Goal: Transaction & Acquisition: Purchase product/service

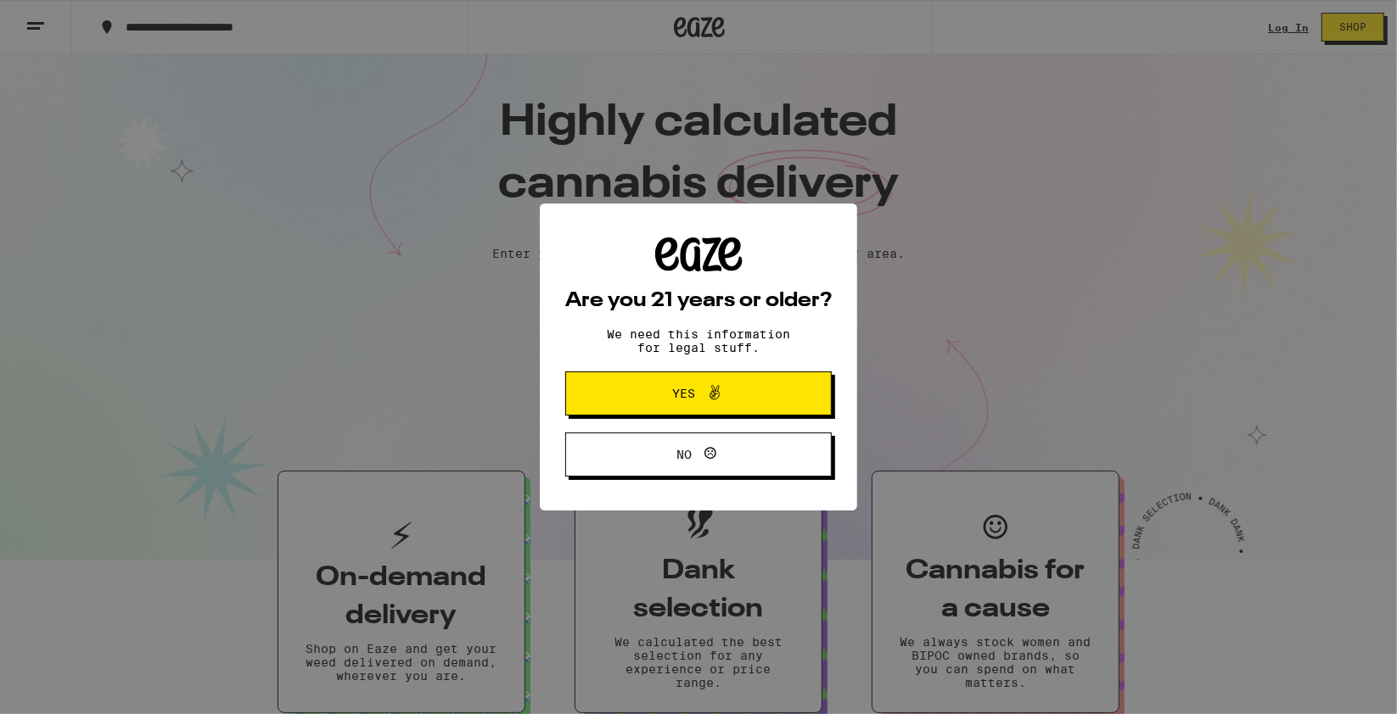
click at [770, 415] on button "Yes" at bounding box center [698, 394] width 266 height 44
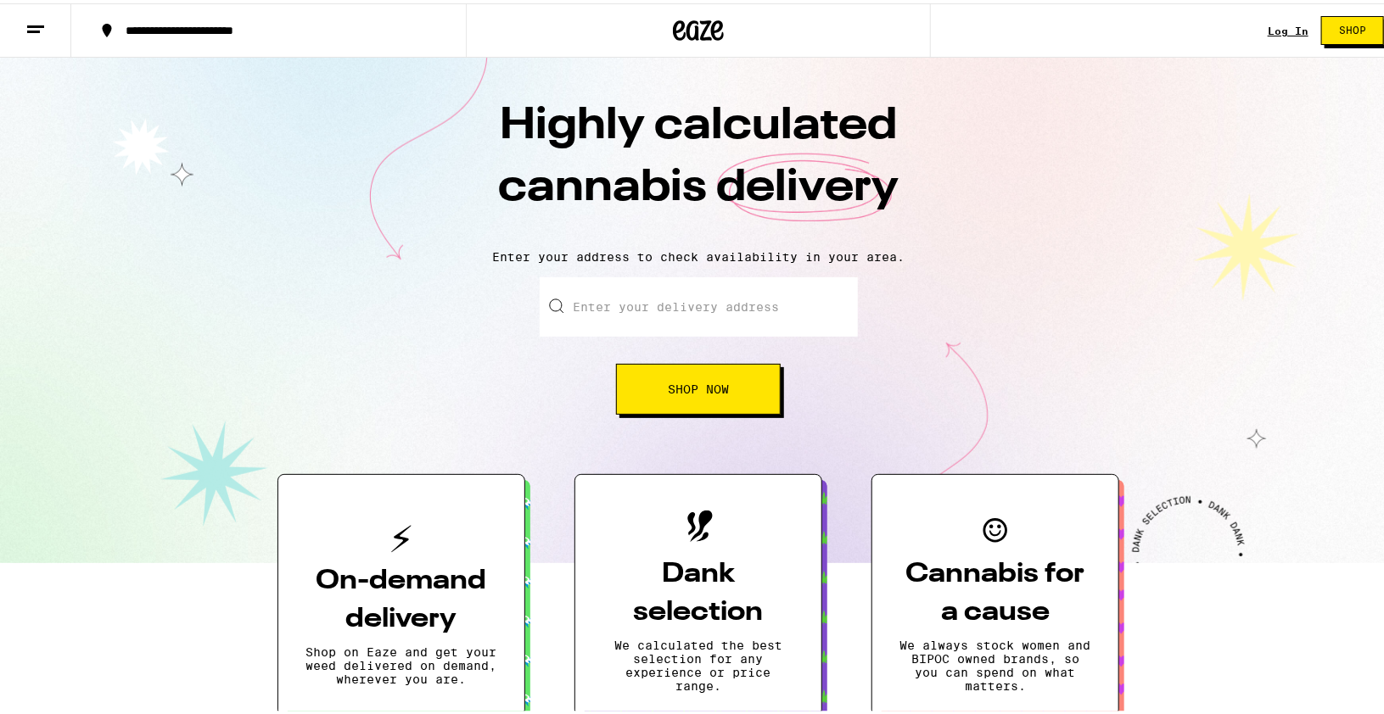
click at [1345, 22] on span "Shop" at bounding box center [1352, 27] width 27 height 10
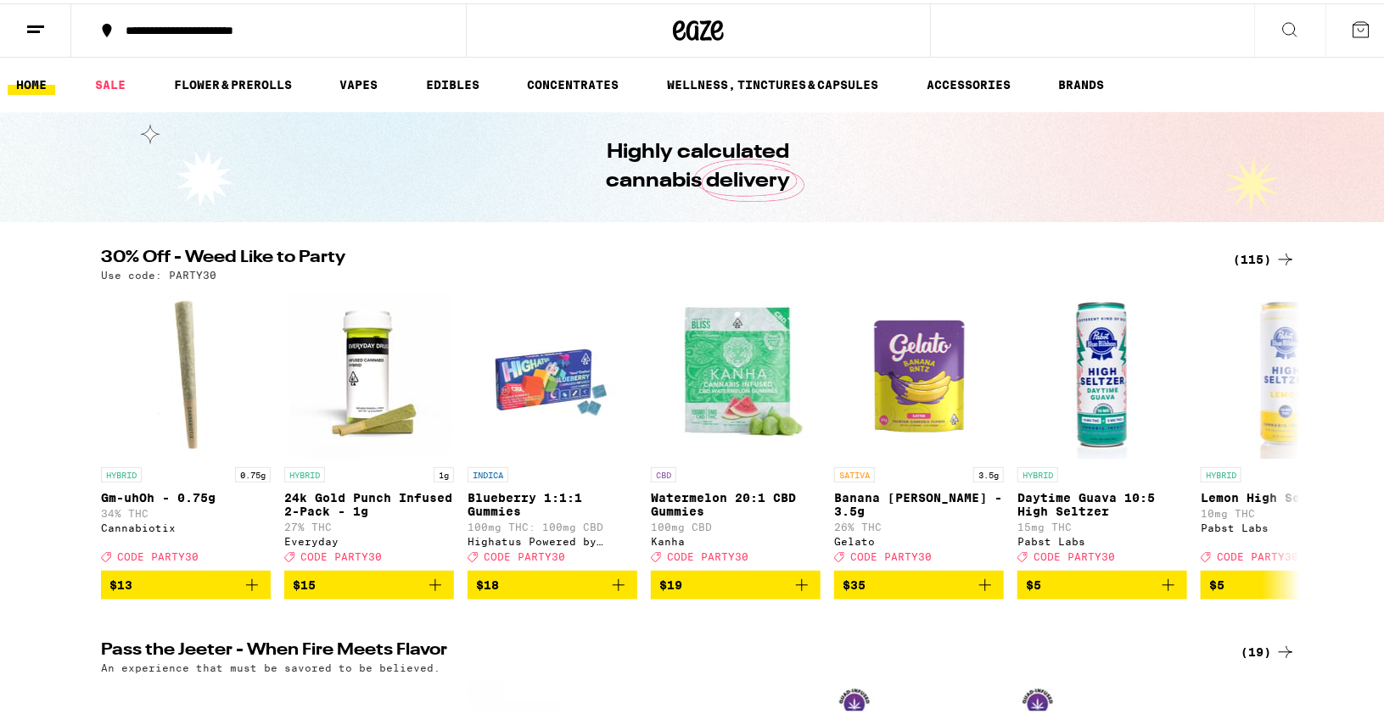
click at [1275, 256] on icon at bounding box center [1285, 256] width 20 height 20
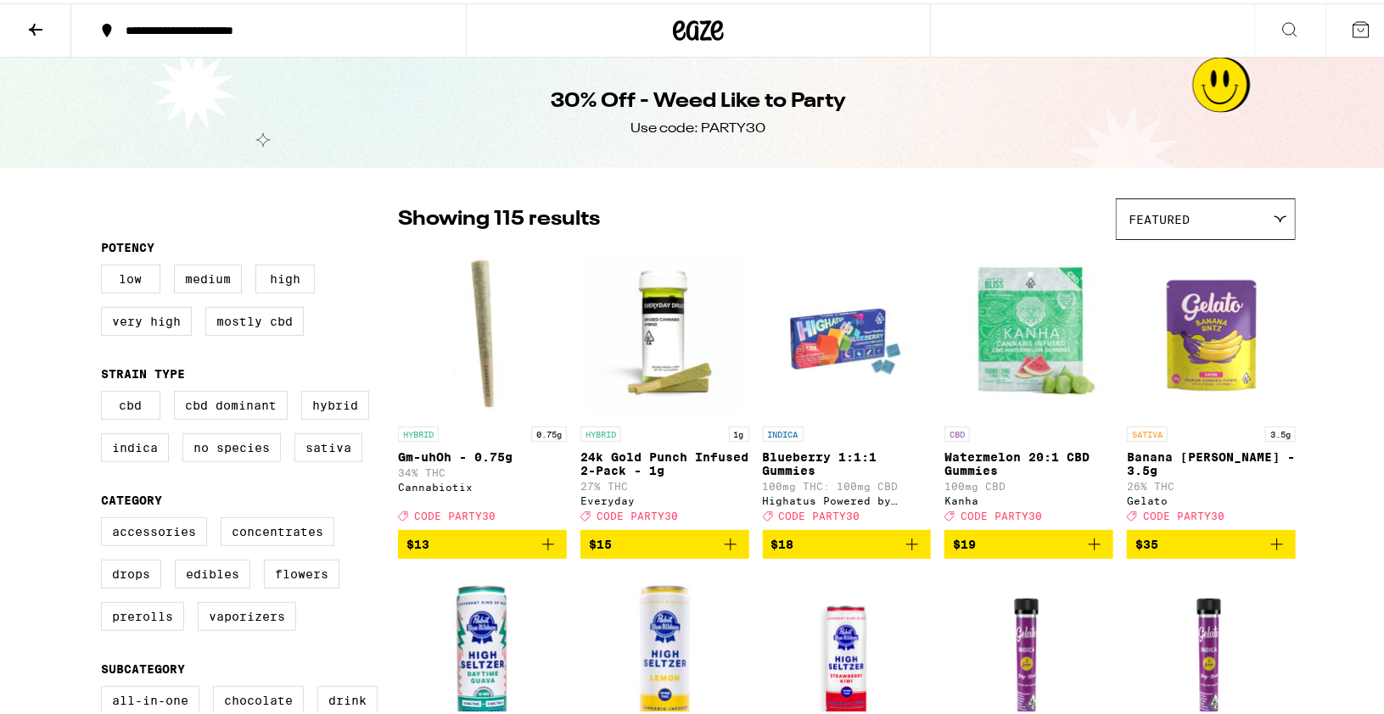
click at [1214, 213] on div "Featured" at bounding box center [1206, 216] width 178 height 40
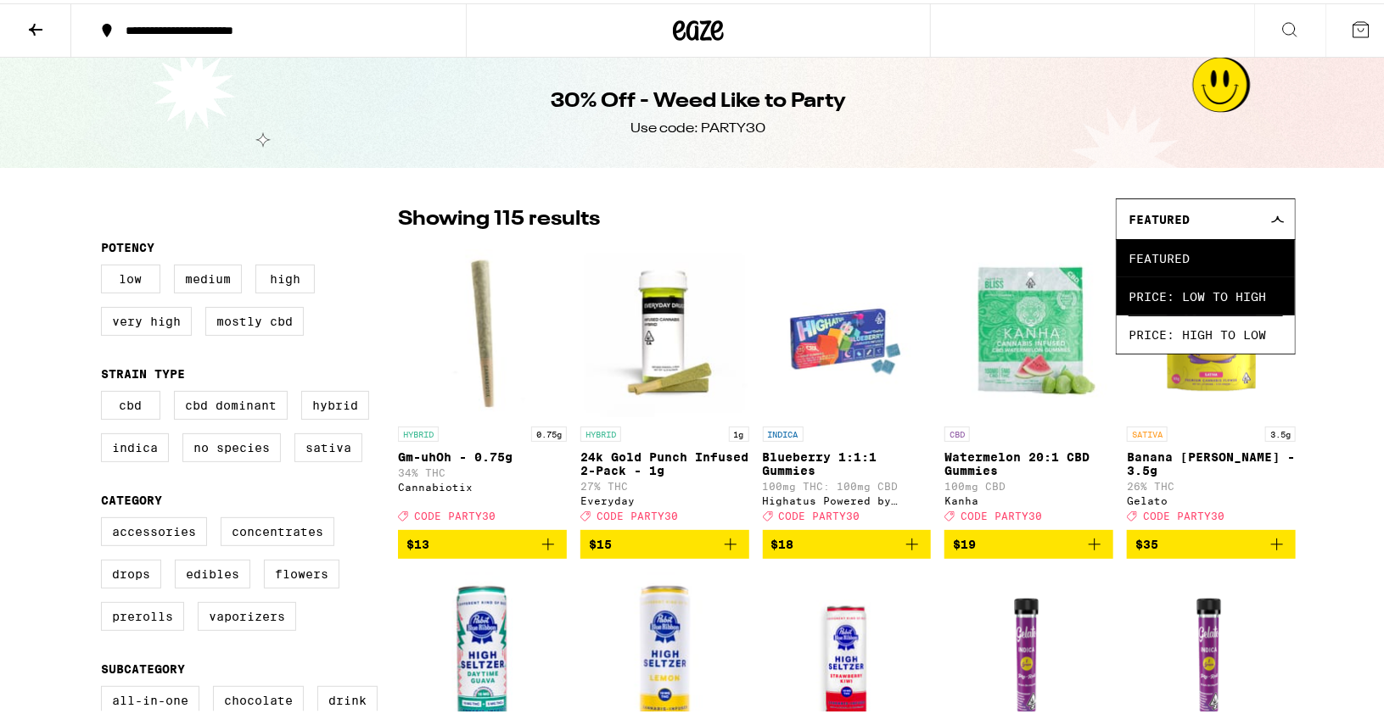
click at [1236, 294] on span "Price: Low to High" at bounding box center [1206, 293] width 154 height 38
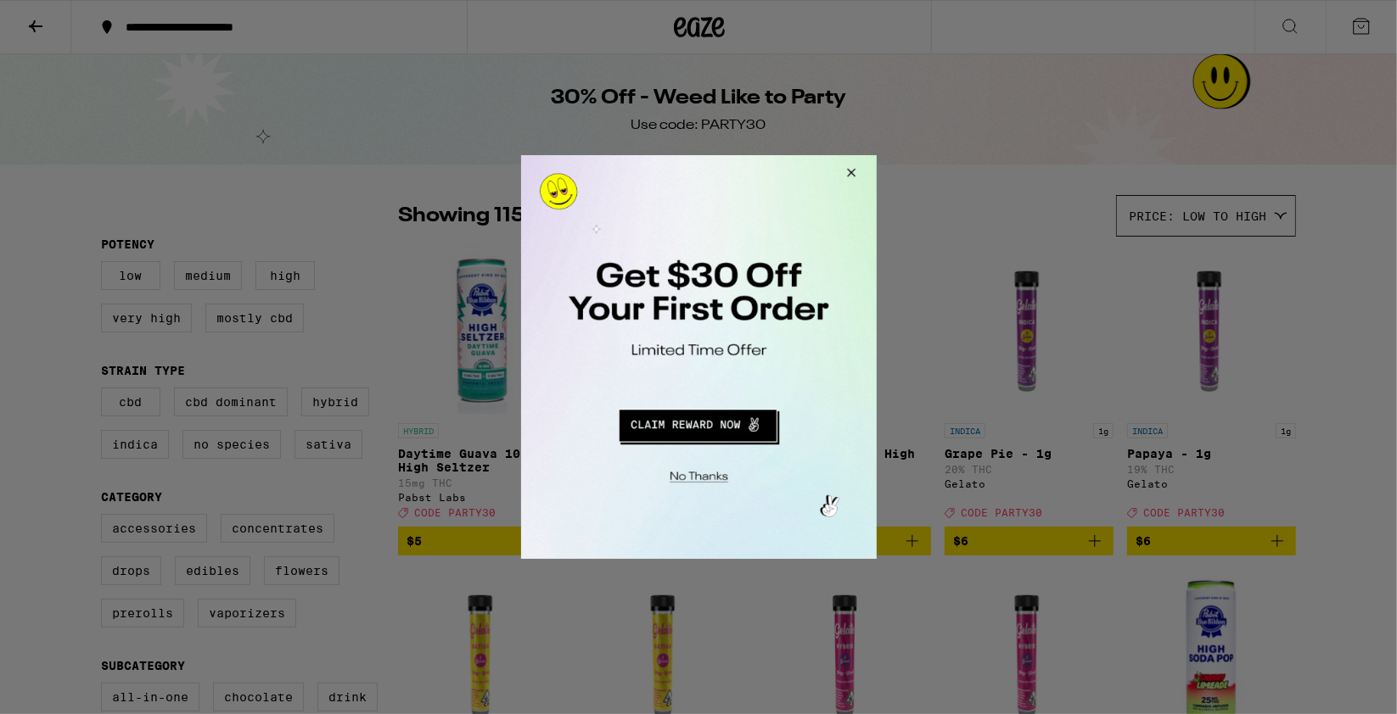
click at [853, 176] on button "Close Modal" at bounding box center [848, 174] width 46 height 41
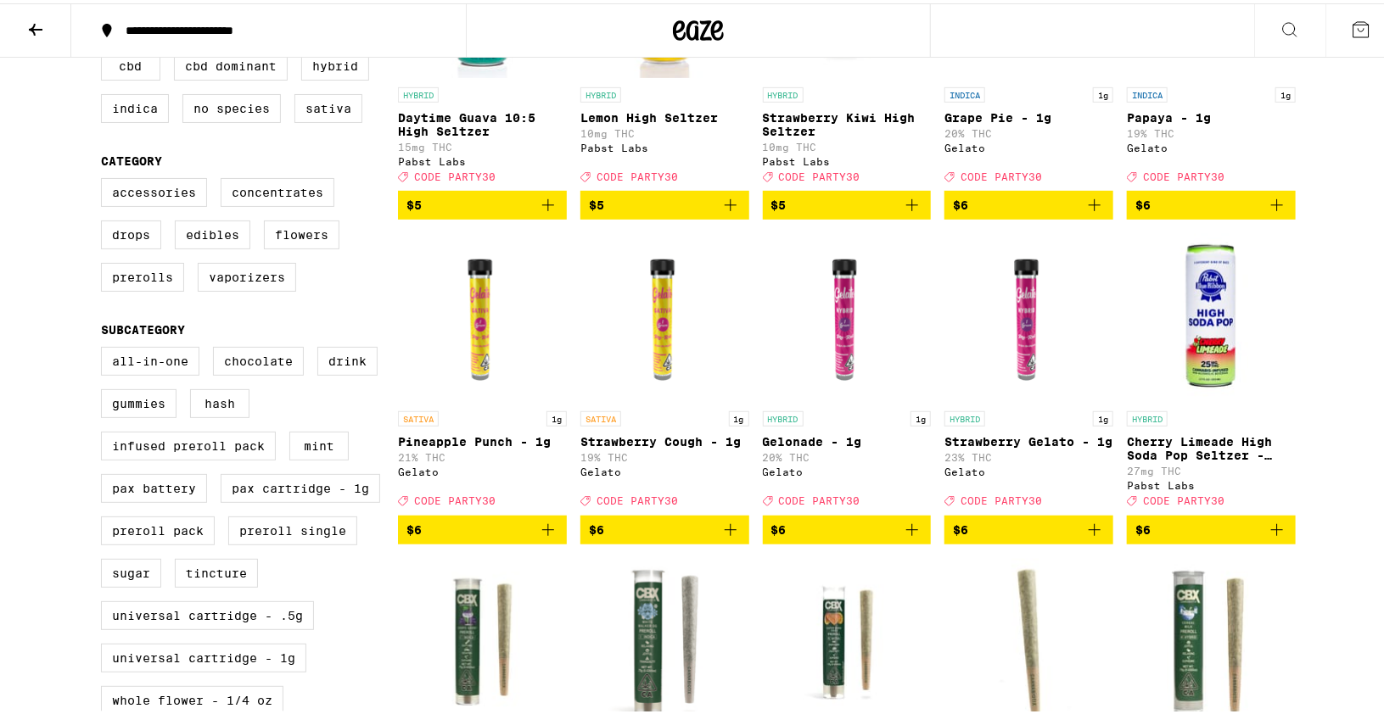
scroll to position [373, 0]
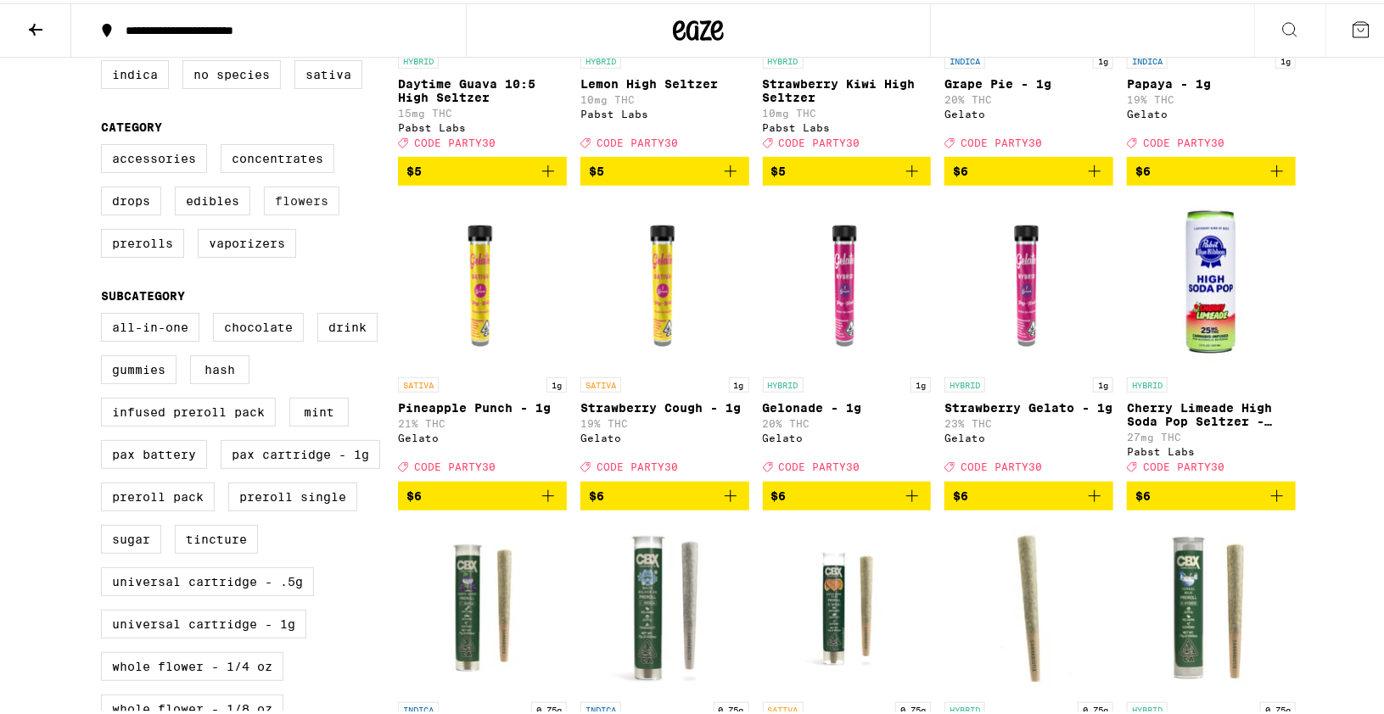
click at [312, 205] on label "Flowers" at bounding box center [302, 197] width 76 height 29
click at [105, 144] on input "Flowers" at bounding box center [104, 143] width 1 height 1
checkbox input "true"
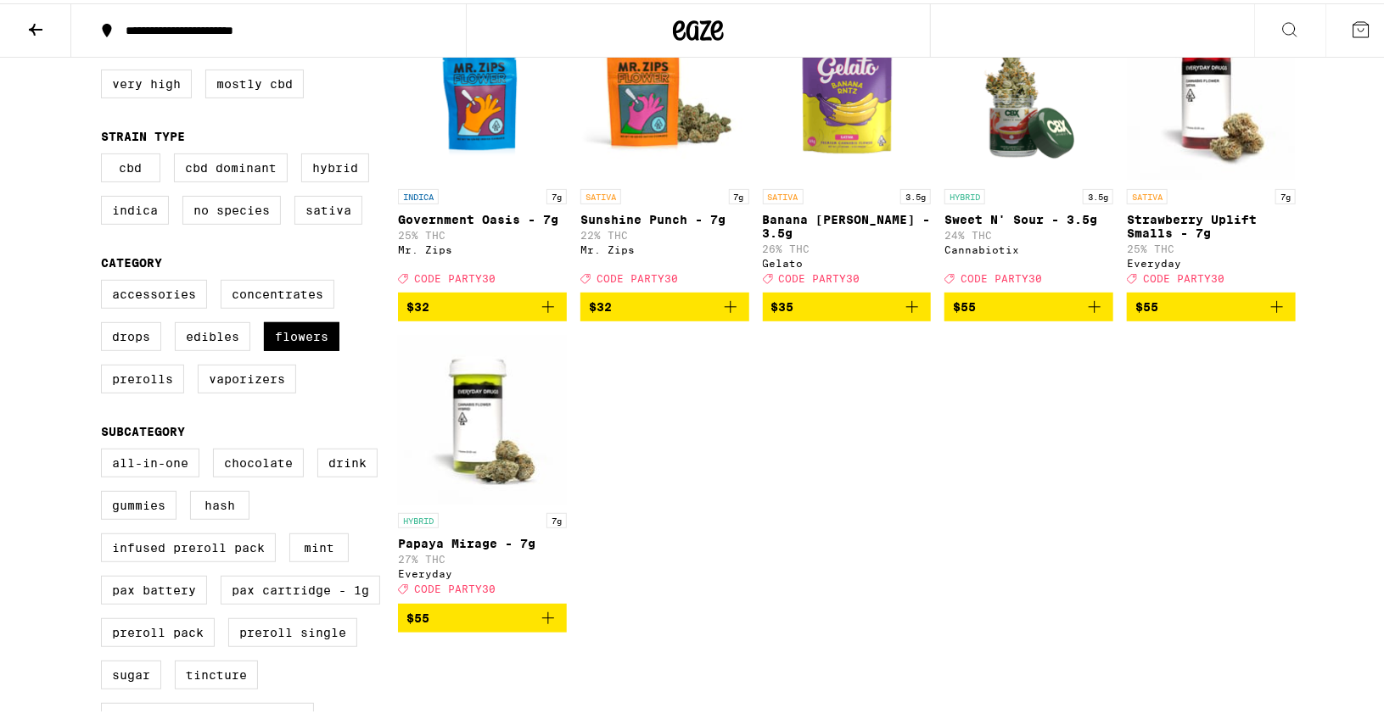
scroll to position [272, 0]
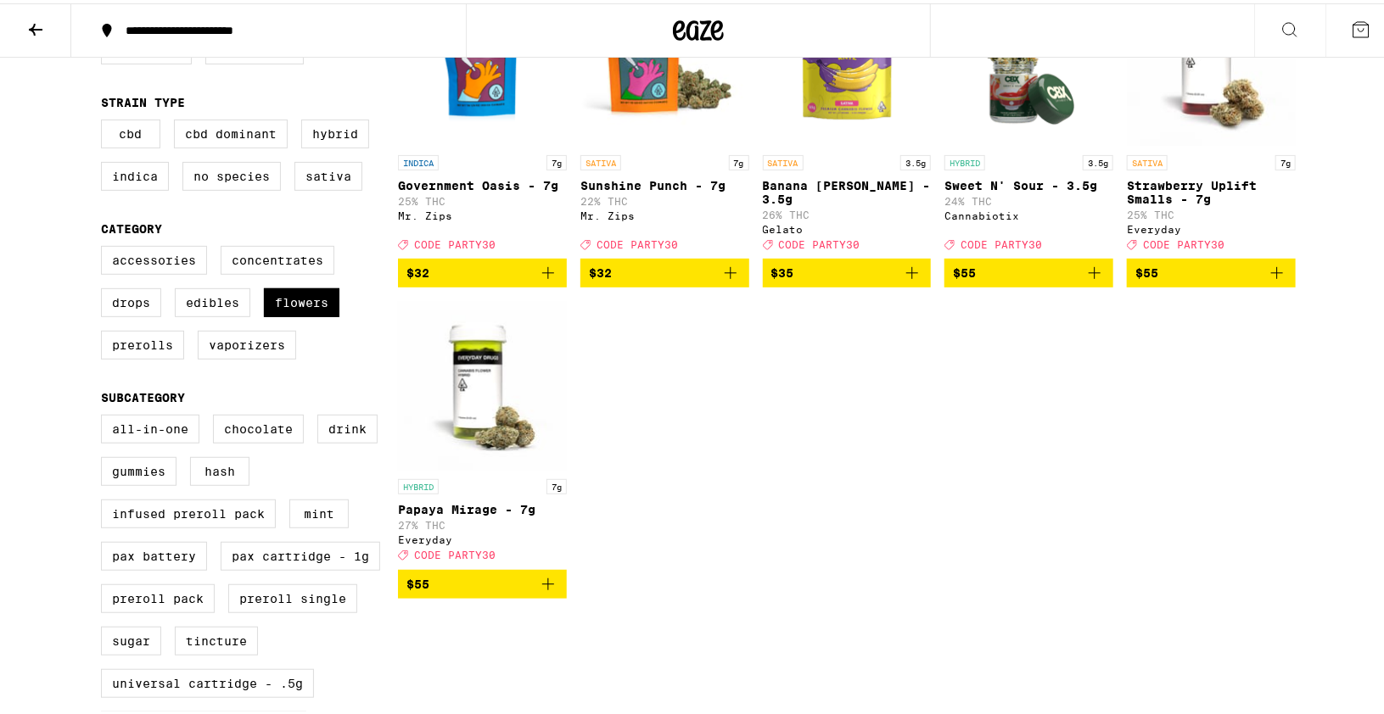
click at [555, 596] on button "$55" at bounding box center [482, 581] width 169 height 29
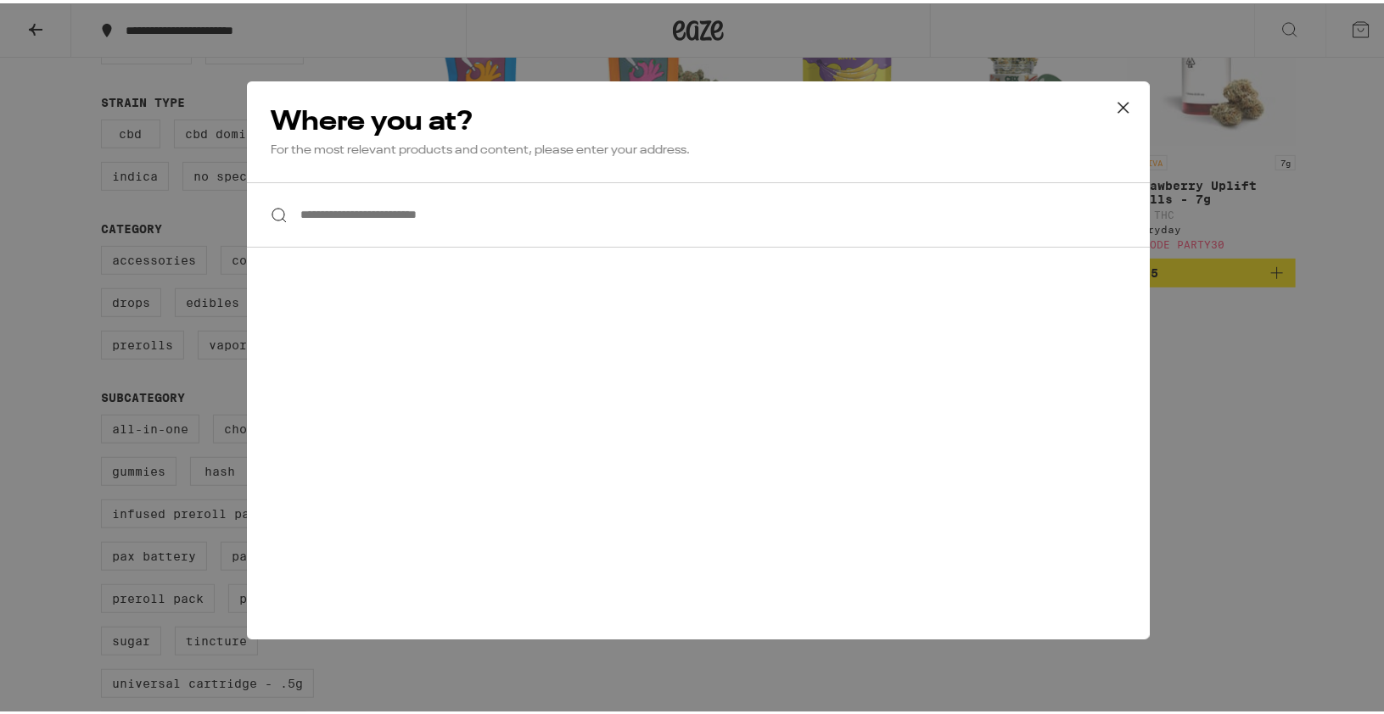
click at [516, 220] on input "**********" at bounding box center [698, 211] width 903 height 65
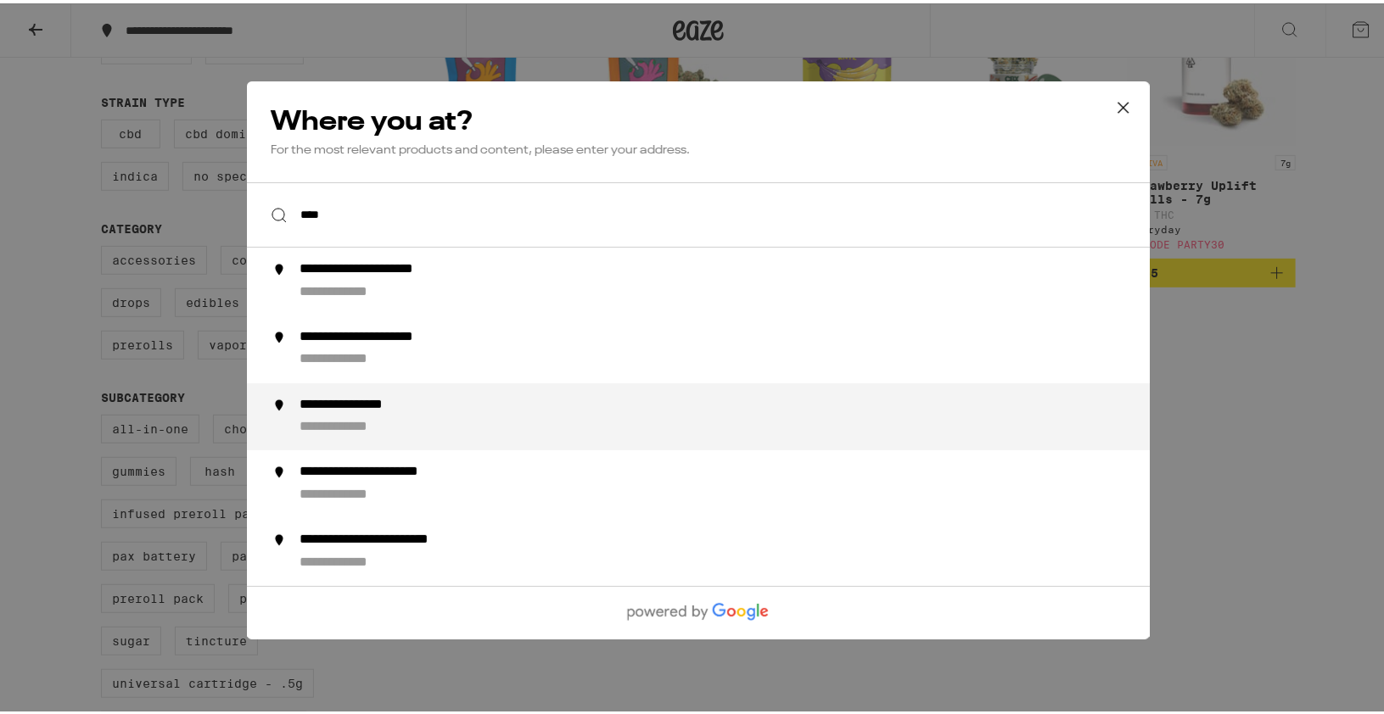
click at [586, 429] on div "**********" at bounding box center [733, 414] width 866 height 41
type input "**********"
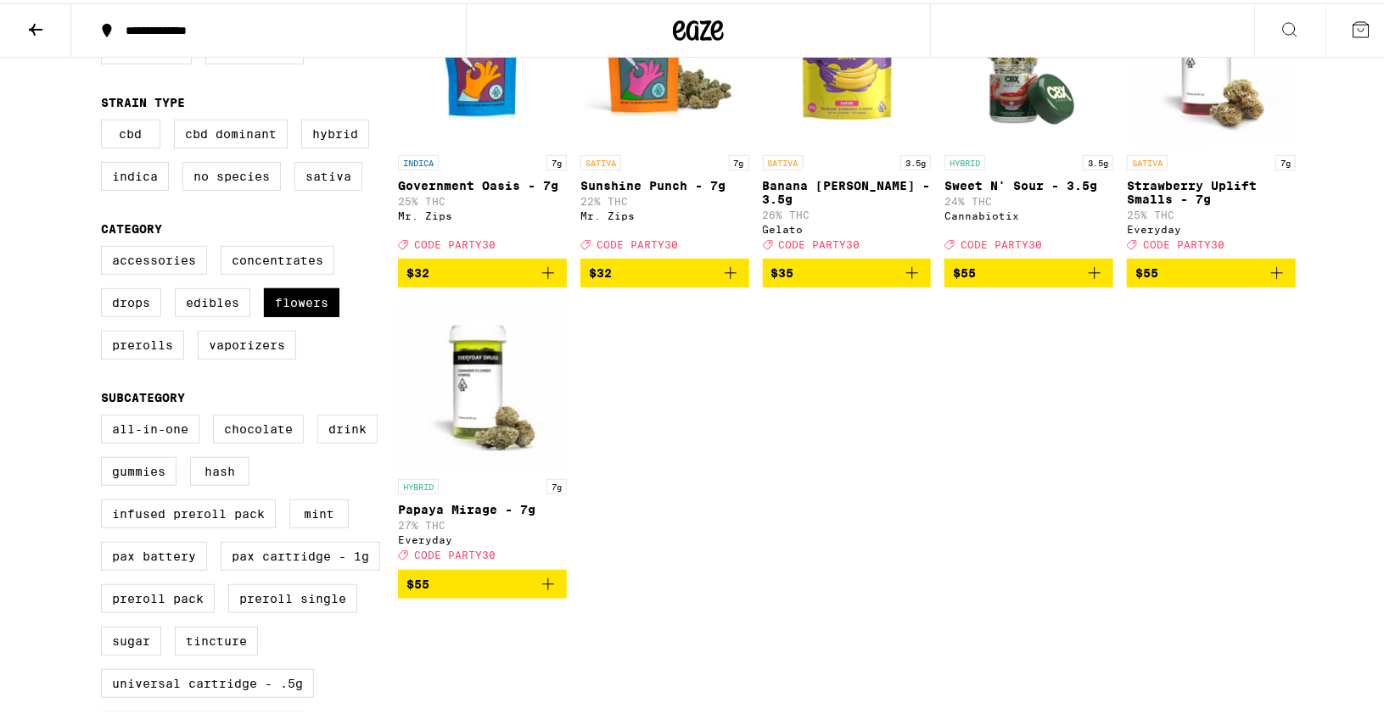
click at [467, 415] on img "Open page for Papaya Mirage - 7g from Everyday" at bounding box center [482, 383] width 169 height 170
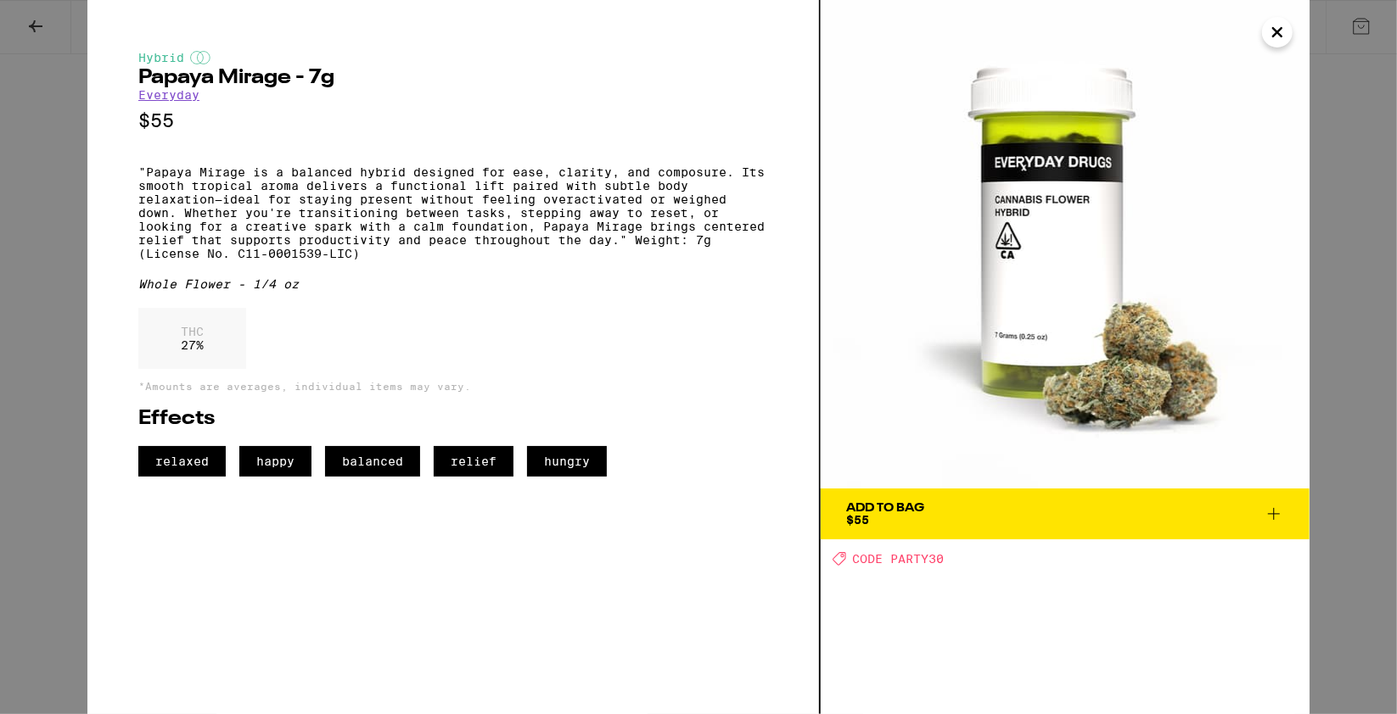
click at [974, 517] on span "Add To Bag $55" at bounding box center [1065, 514] width 438 height 24
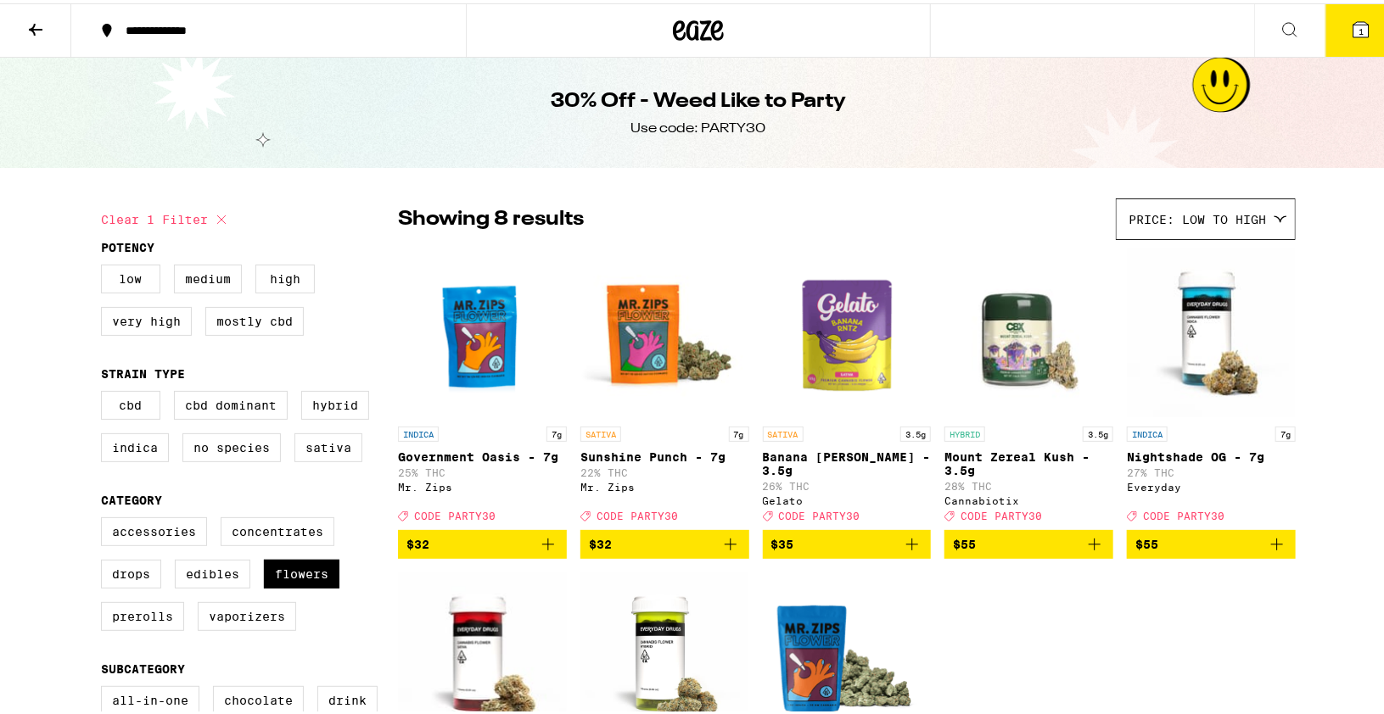
click at [1351, 20] on icon at bounding box center [1361, 26] width 20 height 20
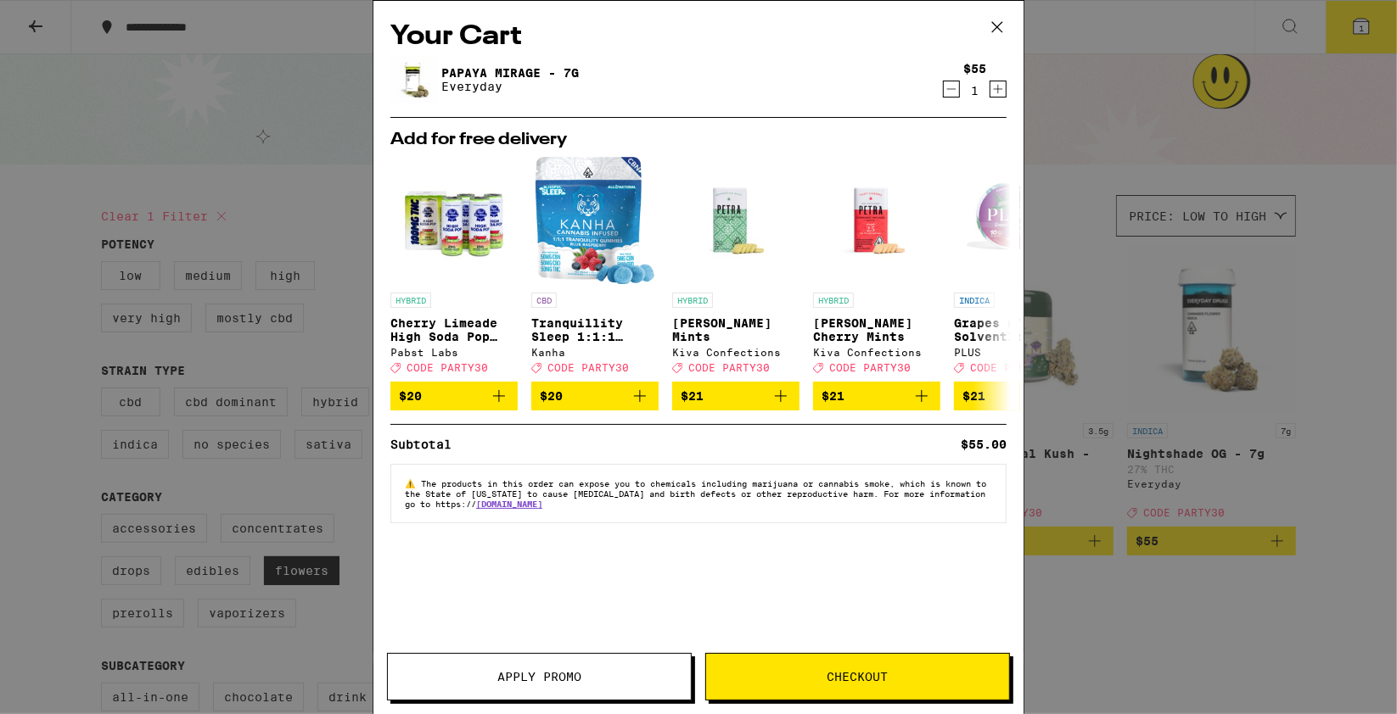
click at [602, 674] on span "Apply Promo" at bounding box center [539, 677] width 303 height 12
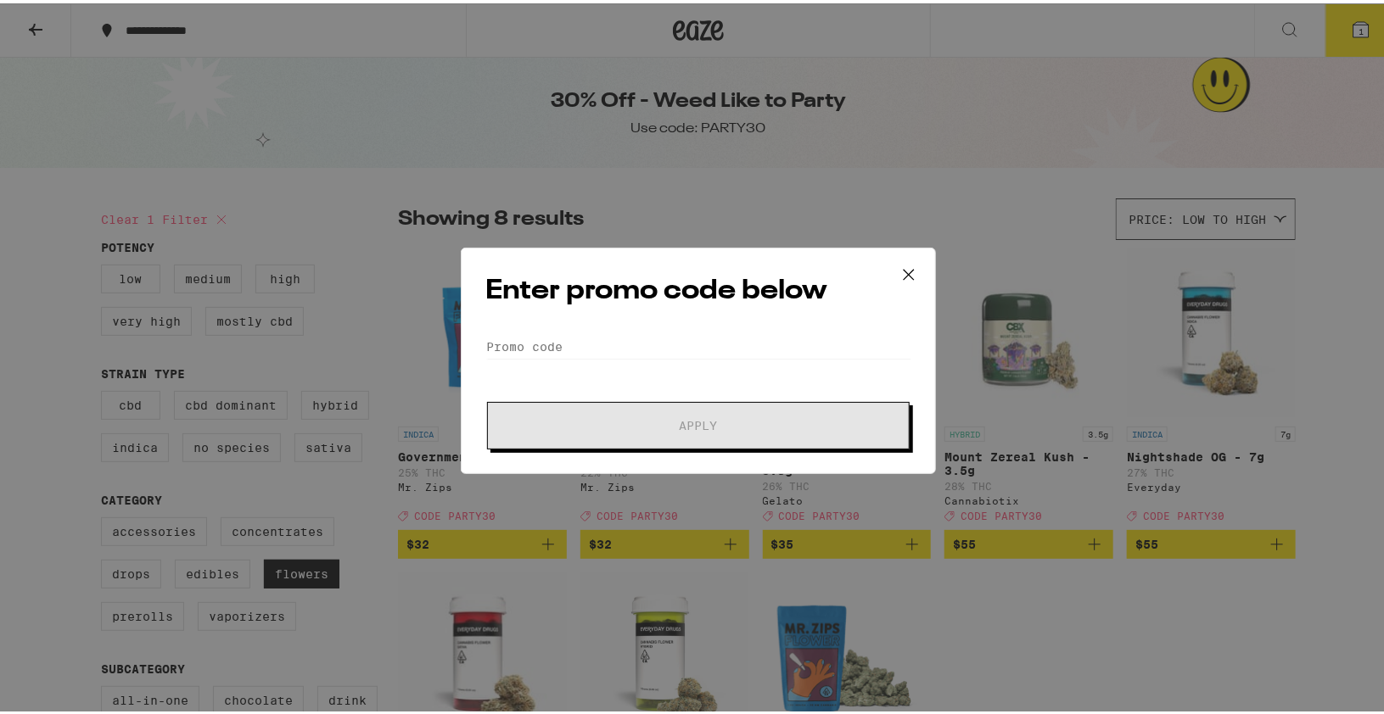
click at [695, 329] on div "Enter promo code below Promo Code Apply" at bounding box center [698, 357] width 475 height 227
click at [698, 351] on input "Promo Code" at bounding box center [698, 343] width 426 height 25
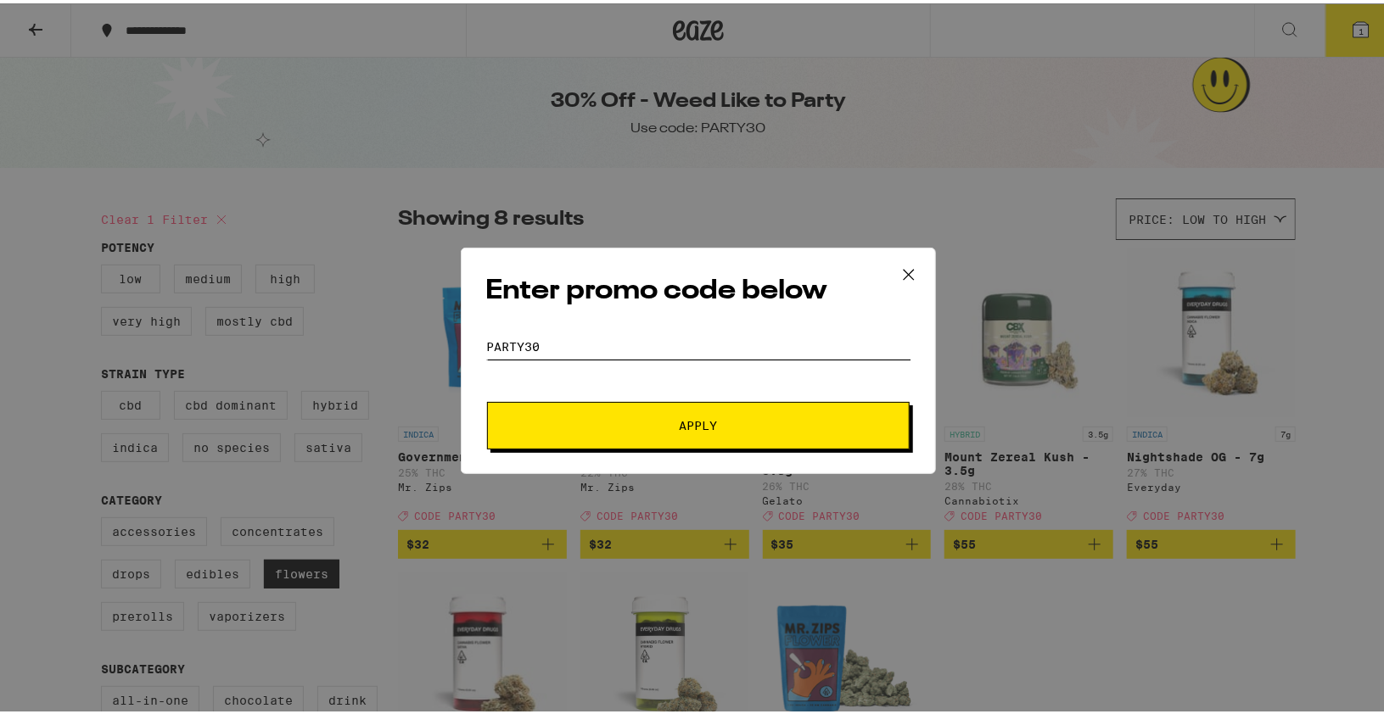
type input "party30"
click at [720, 420] on span "Apply" at bounding box center [698, 423] width 305 height 12
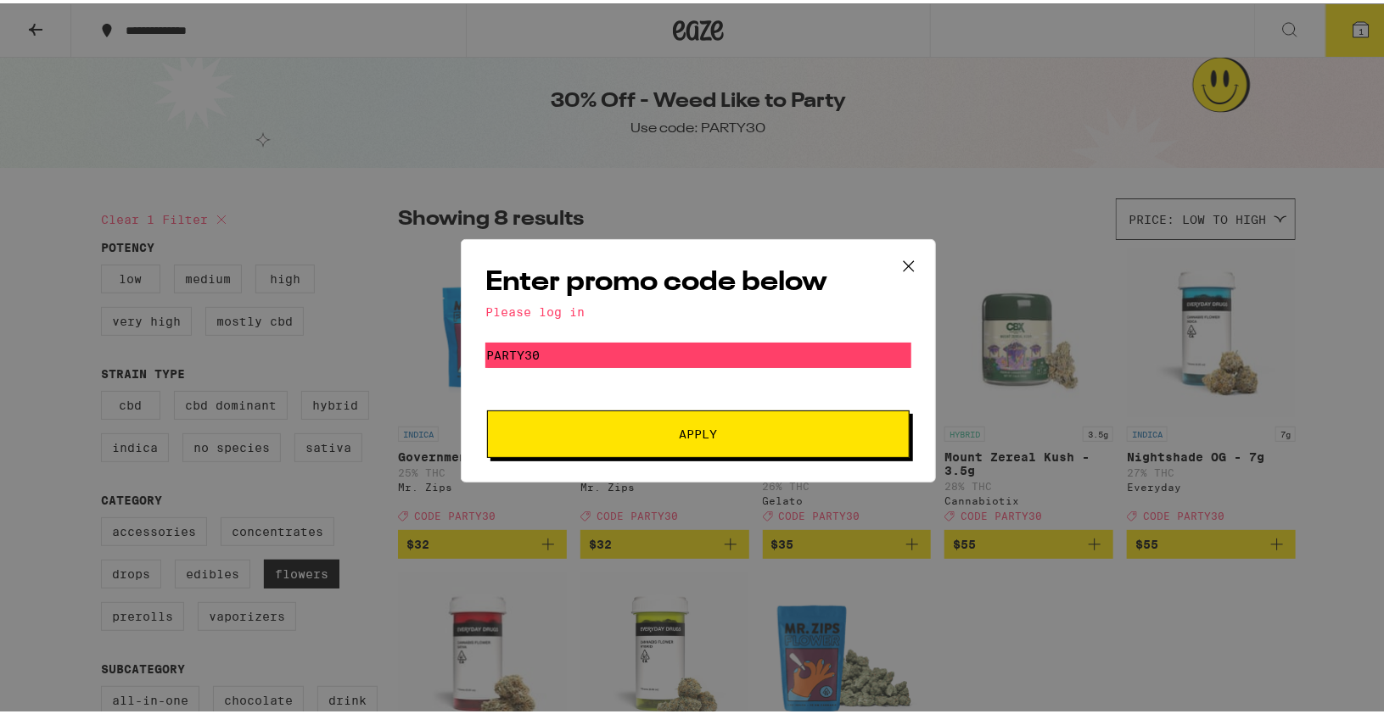
click at [898, 262] on icon at bounding box center [908, 262] width 25 height 25
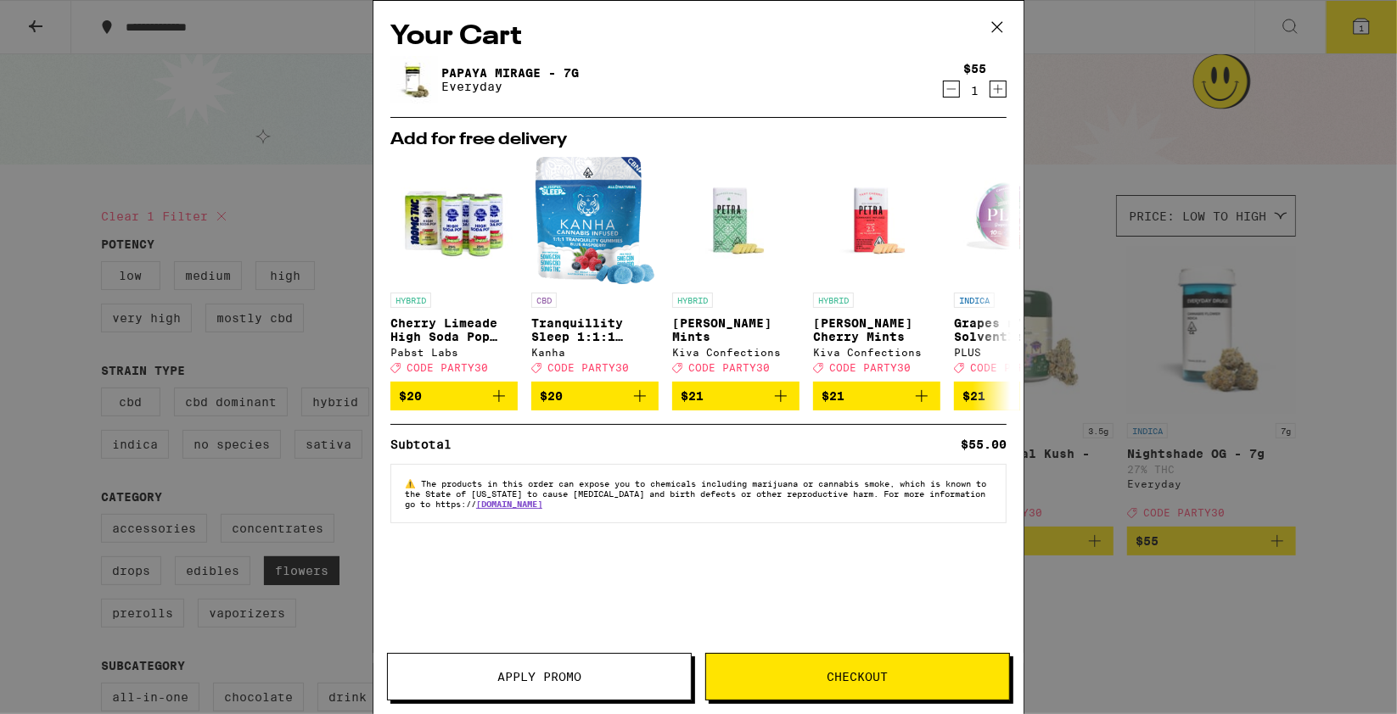
click at [1002, 19] on icon at bounding box center [996, 26] width 25 height 25
